Goal: Task Accomplishment & Management: Manage account settings

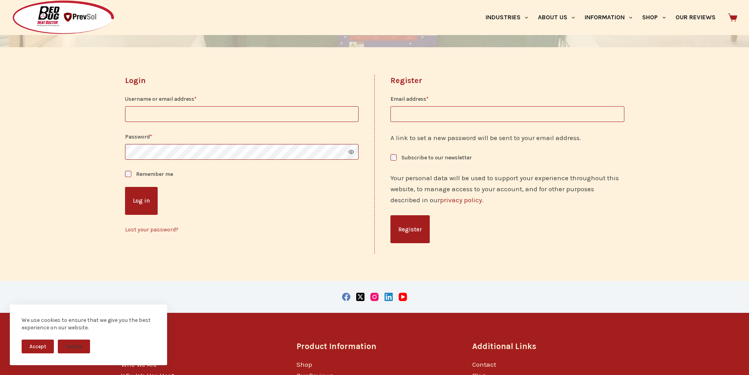
scroll to position [118, 0]
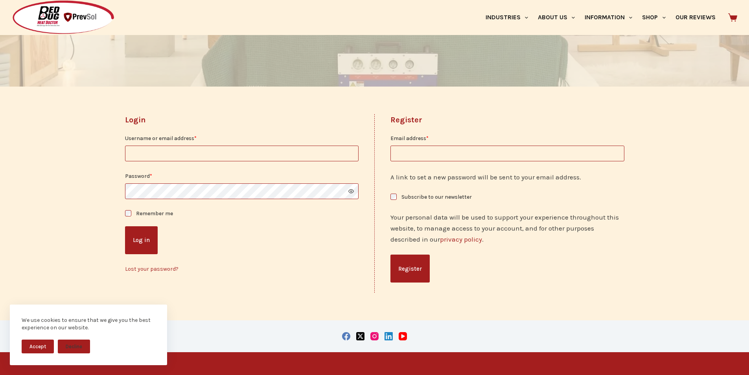
click at [223, 149] on input "Username or email address * Required" at bounding box center [242, 153] width 234 height 16
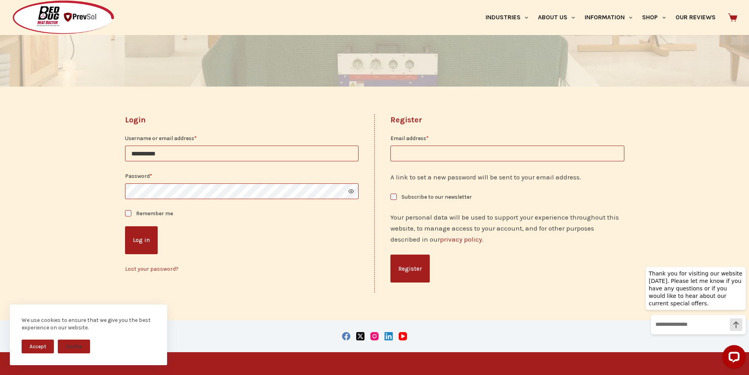
type input "**********"
click at [152, 269] on link "Lost your password?" at bounding box center [151, 268] width 53 height 7
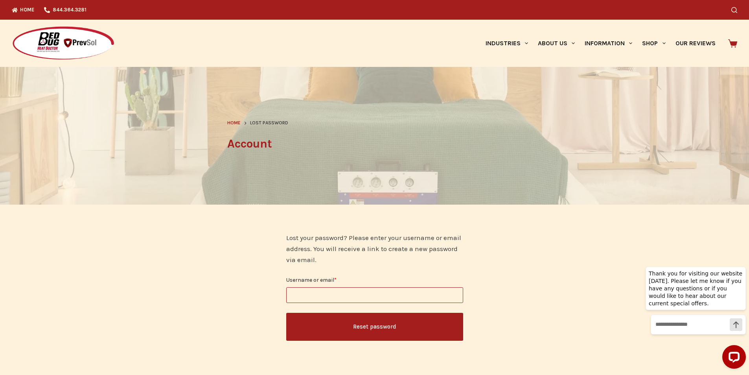
click at [339, 293] on input "Username or email * Required" at bounding box center [374, 295] width 177 height 16
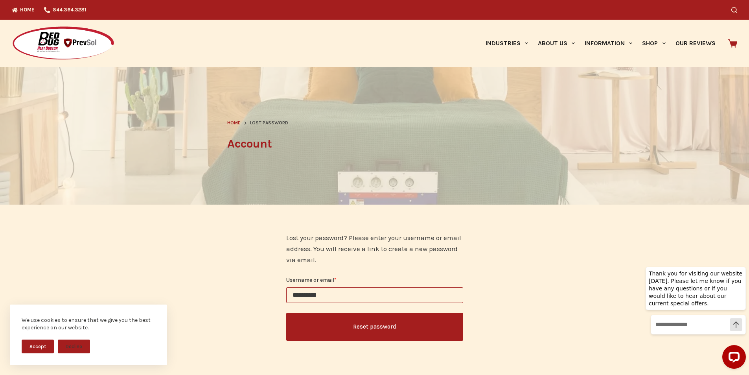
type input "**********"
click at [345, 317] on button "Reset password" at bounding box center [374, 327] width 177 height 28
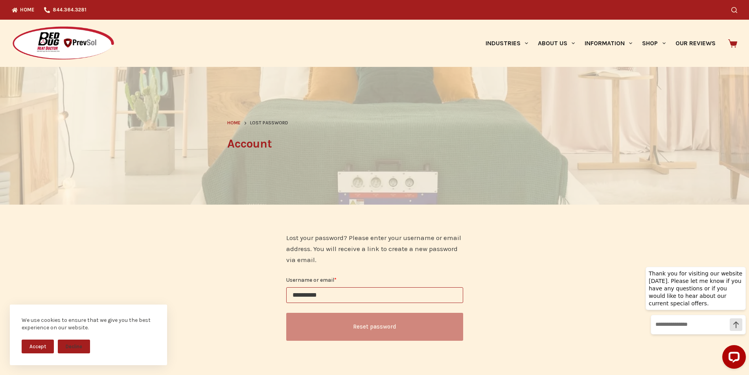
click at [40, 348] on button "Accept" at bounding box center [38, 346] width 32 height 14
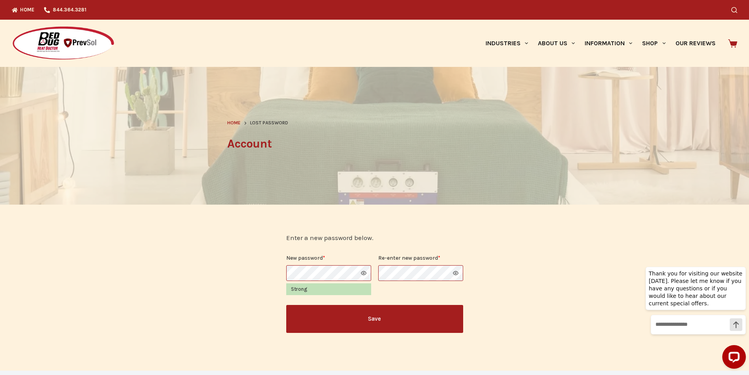
click at [363, 271] on button "Show password" at bounding box center [364, 273] width 6 height 6
click at [392, 318] on button "Save" at bounding box center [374, 319] width 177 height 28
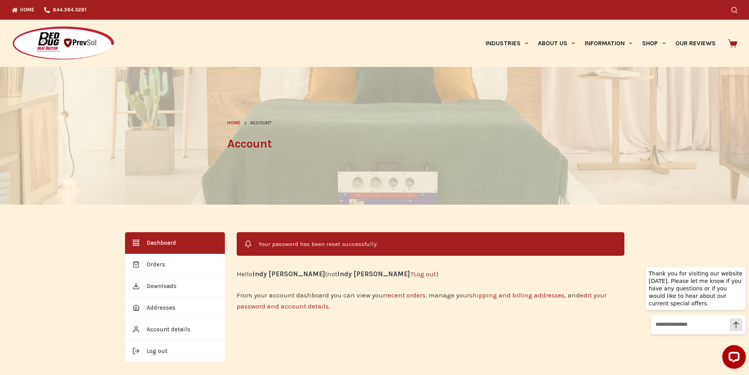
click at [408, 311] on div "Your password has been reset successfully. Hello Indy [PERSON_NAME] (not Indy […" at bounding box center [431, 297] width 388 height 130
click at [407, 311] on div "Your password has been reset successfully. Hello Indy [PERSON_NAME] (not Indy […" at bounding box center [431, 297] width 388 height 130
click at [181, 324] on link "Account details" at bounding box center [175, 330] width 100 height 22
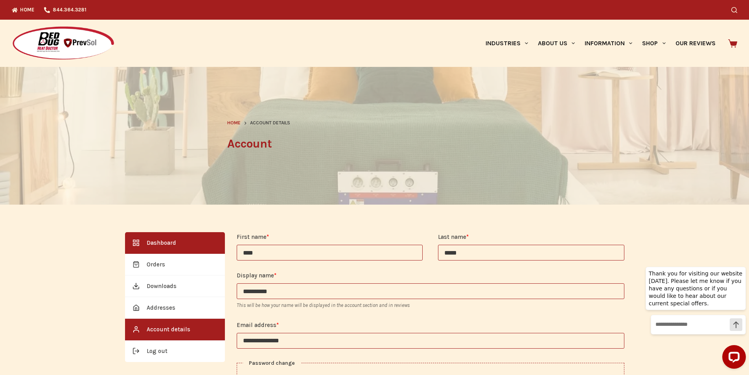
click at [168, 250] on link "Dashboard" at bounding box center [175, 243] width 100 height 22
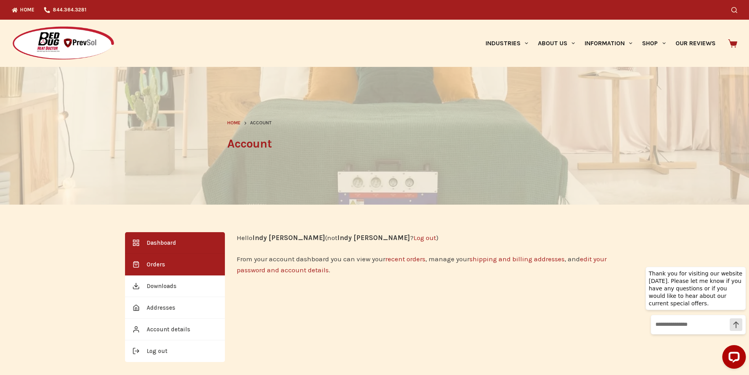
click at [181, 266] on link "Orders" at bounding box center [175, 265] width 100 height 22
